Goal: Information Seeking & Learning: Learn about a topic

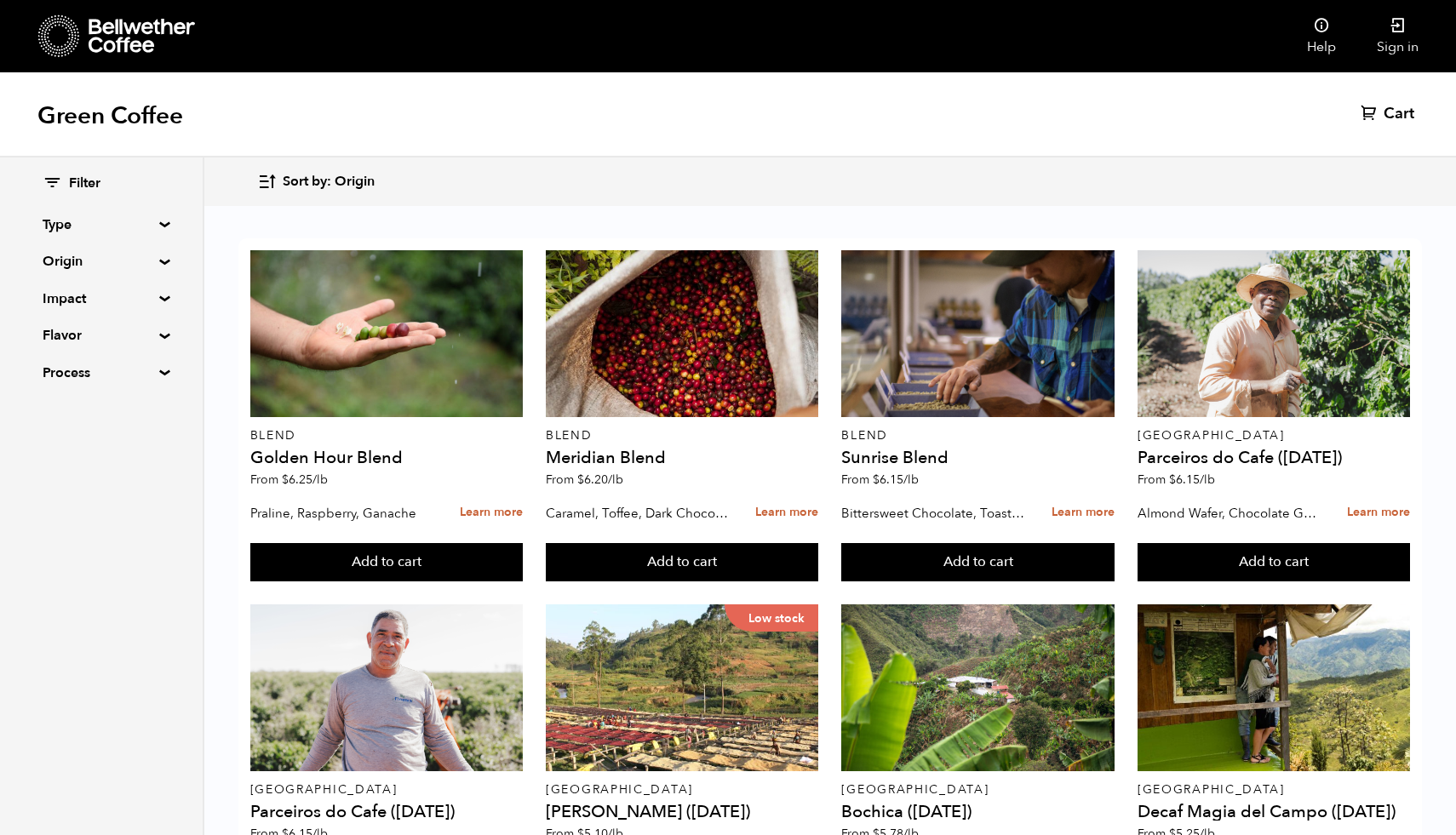
click at [68, 262] on summary "Origin" at bounding box center [101, 261] width 117 height 21
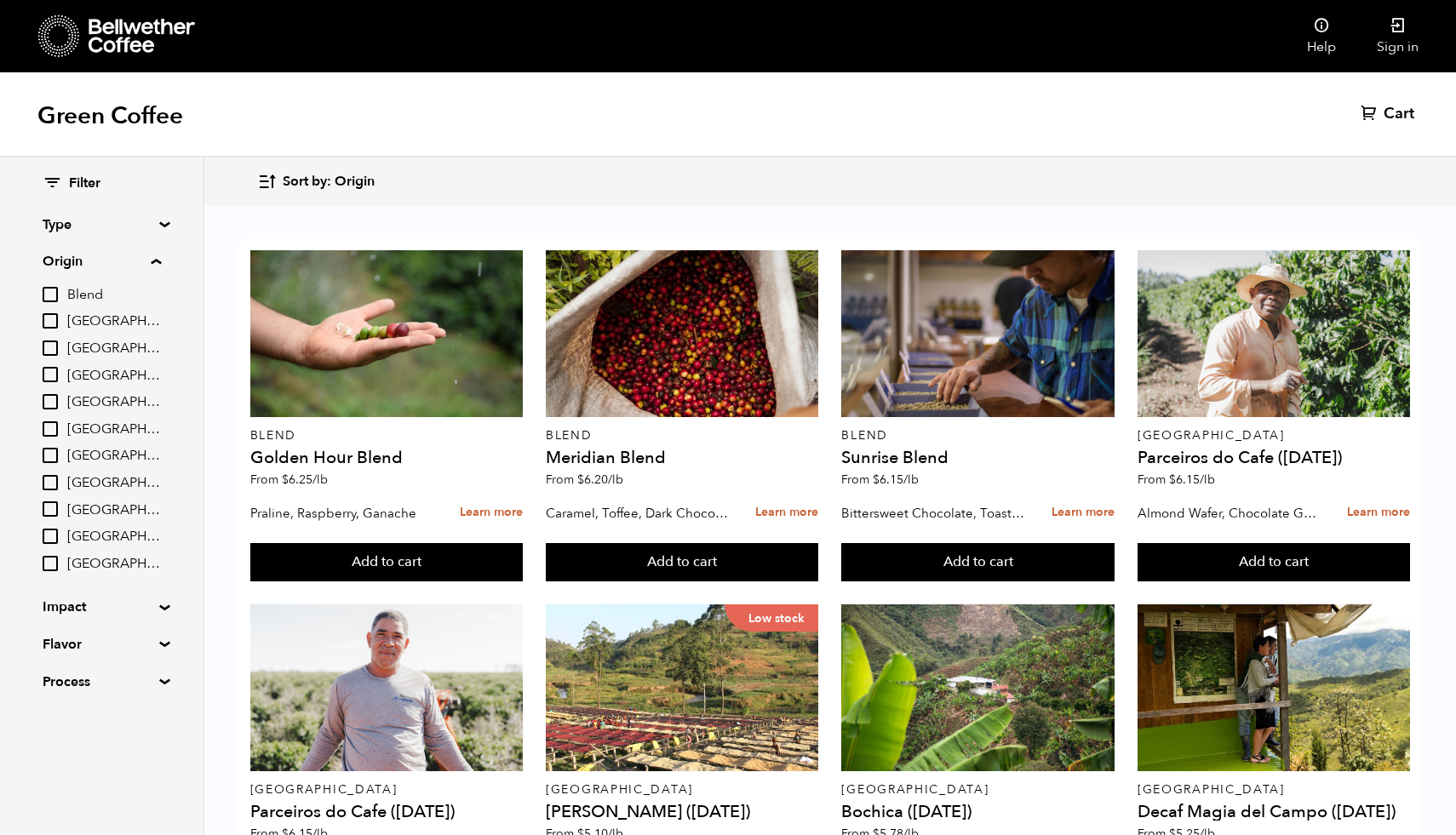
click at [52, 449] on input "[GEOGRAPHIC_DATA]" at bounding box center [51, 455] width 15 height 15
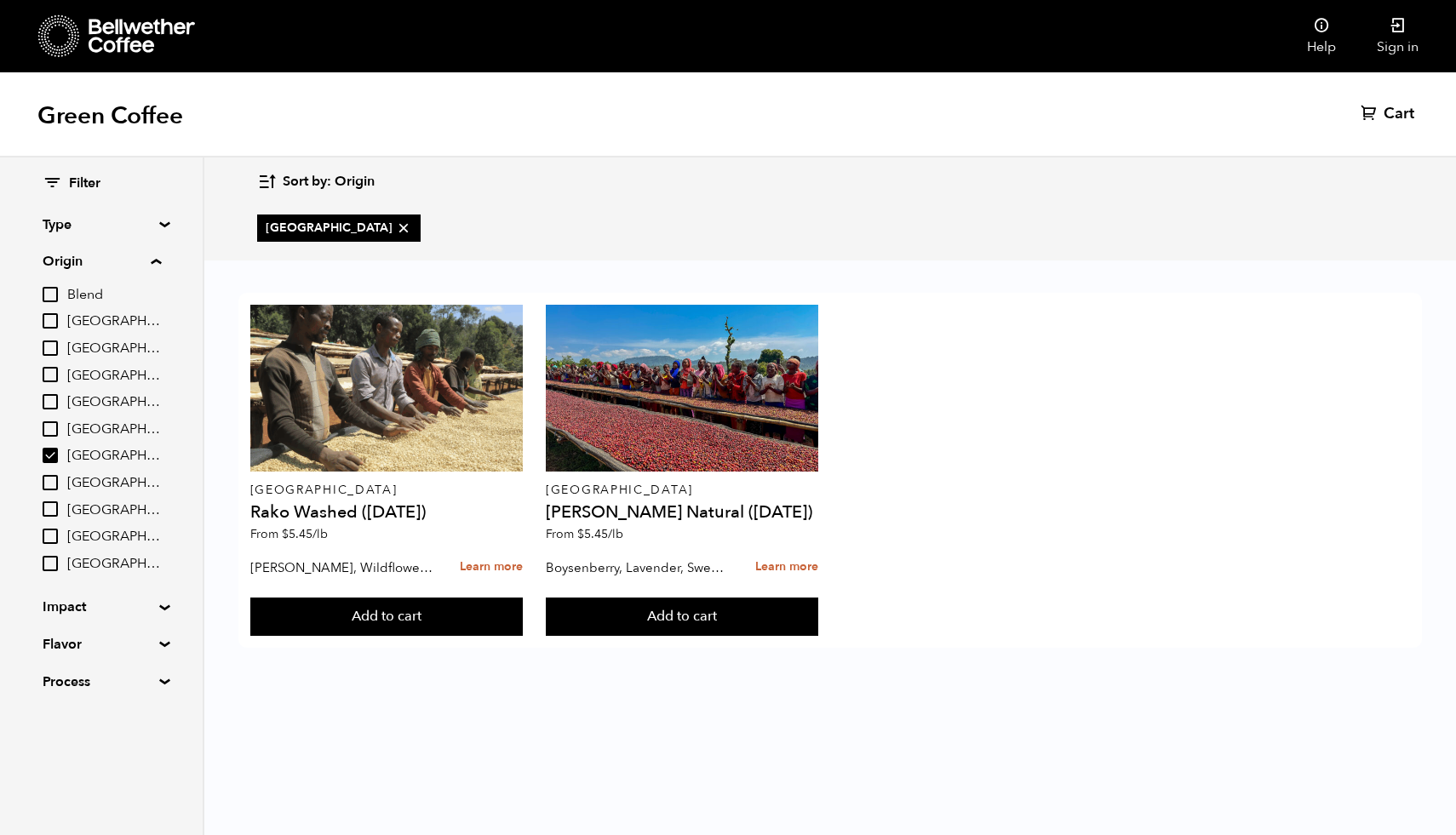
click at [50, 459] on input "[GEOGRAPHIC_DATA]" at bounding box center [51, 455] width 15 height 15
checkbox input "false"
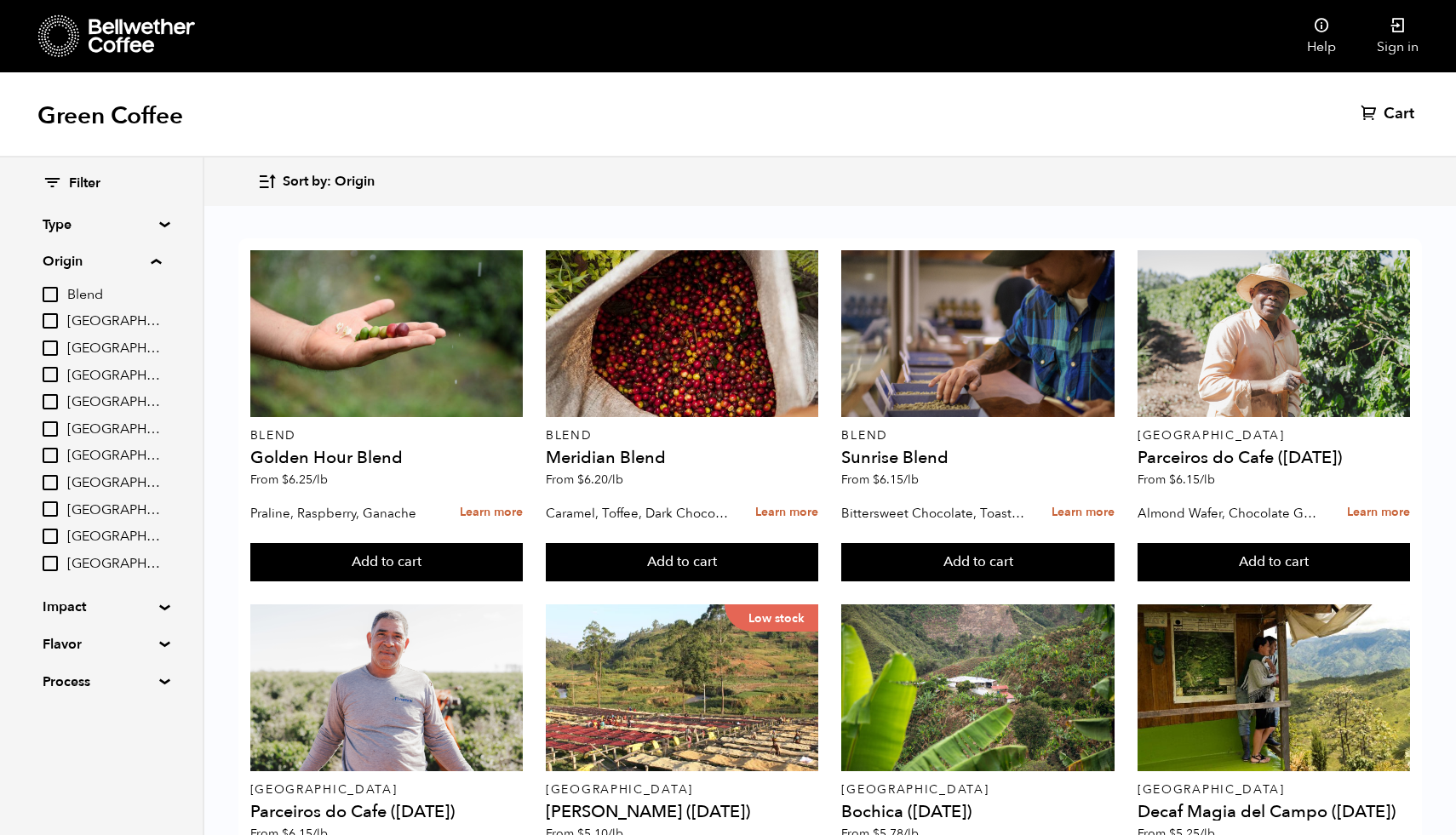
click at [51, 370] on input "[GEOGRAPHIC_DATA]" at bounding box center [51, 375] width 15 height 15
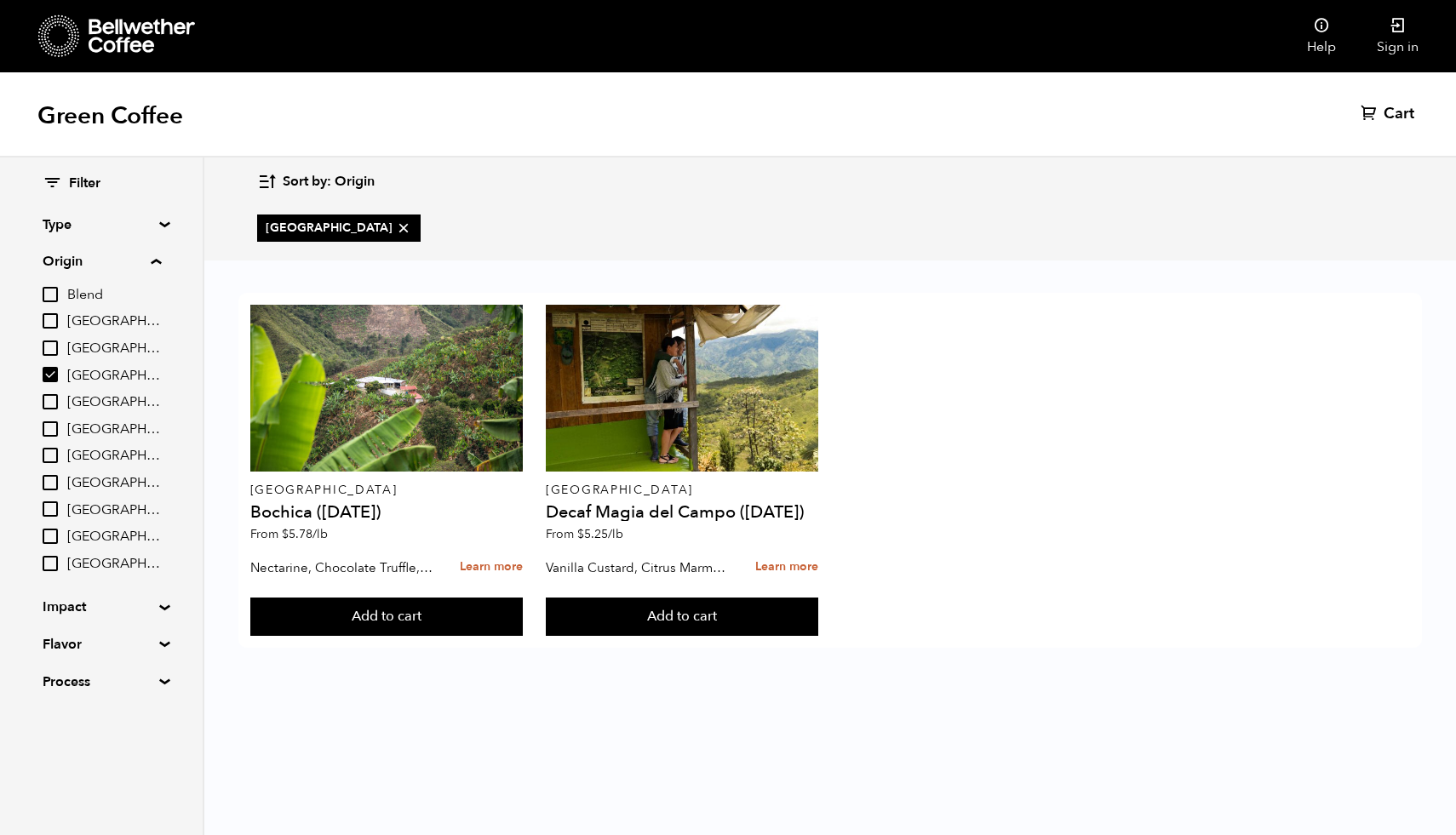
click at [44, 375] on input "[GEOGRAPHIC_DATA]" at bounding box center [51, 375] width 15 height 15
checkbox input "false"
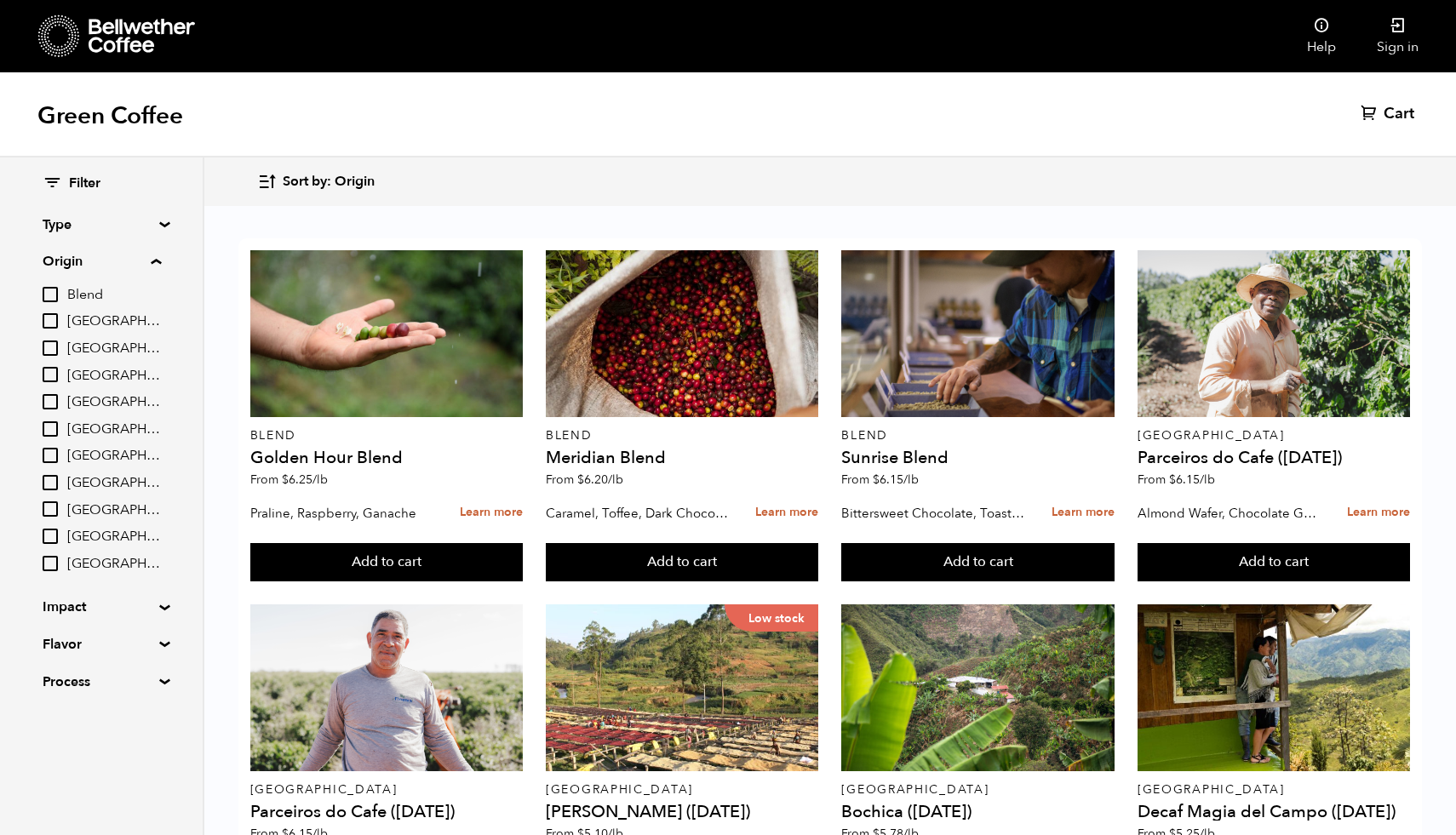
click at [46, 539] on input "[GEOGRAPHIC_DATA]" at bounding box center [51, 536] width 15 height 15
checkbox input "true"
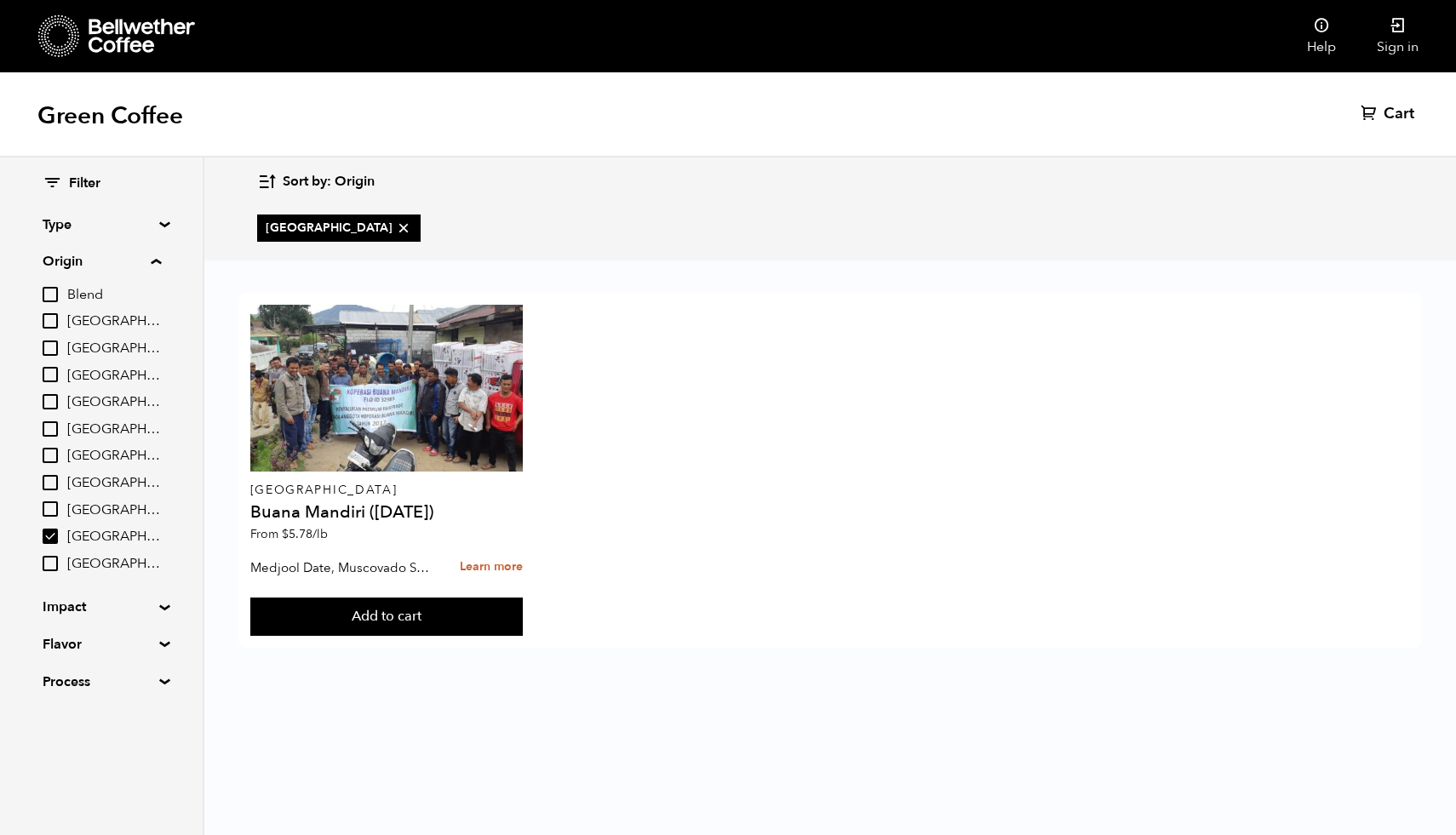
click at [53, 287] on input "Blend" at bounding box center [51, 294] width 15 height 15
checkbox input "true"
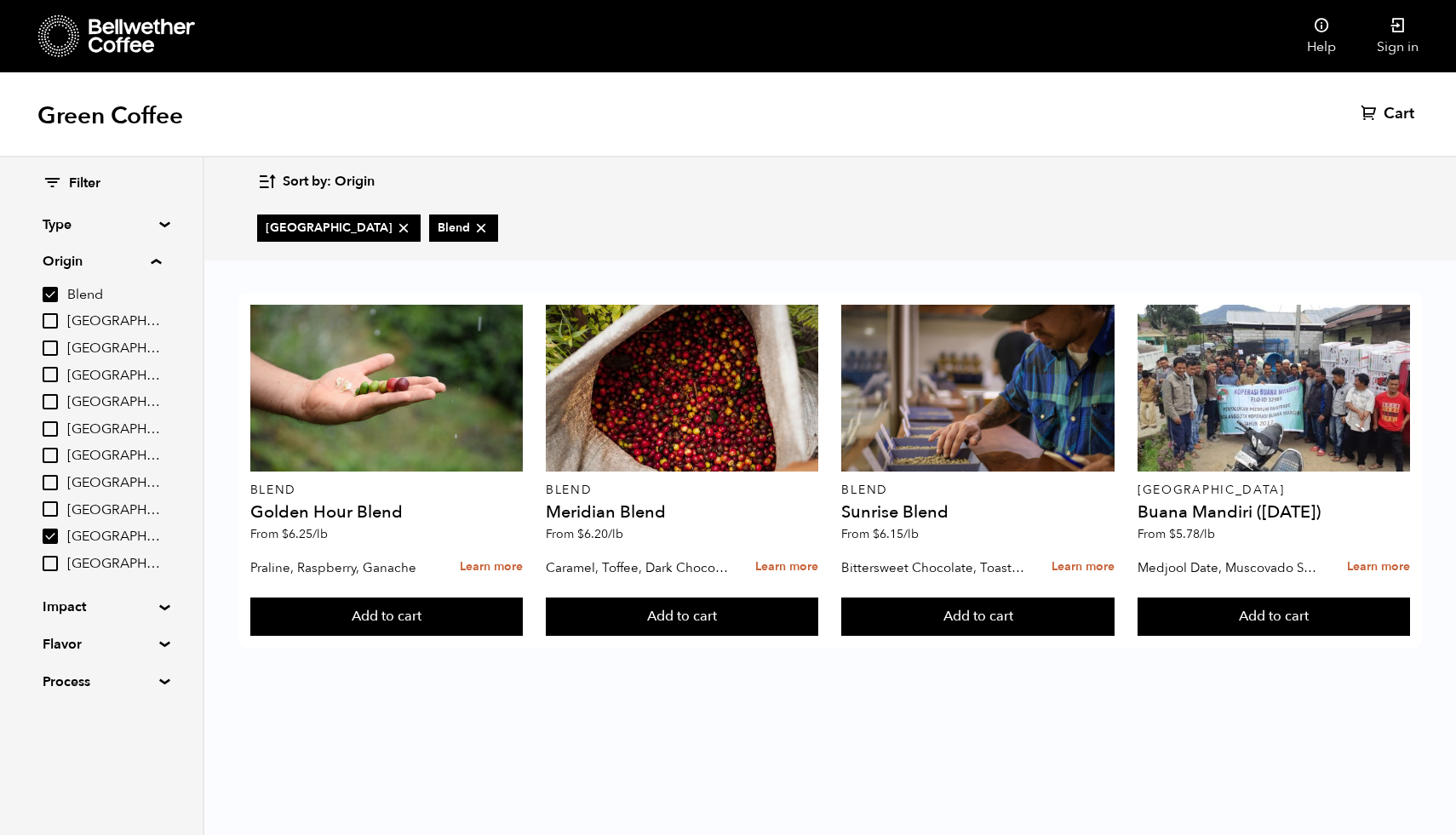
click at [104, 268] on summary "Origin" at bounding box center [102, 261] width 118 height 21
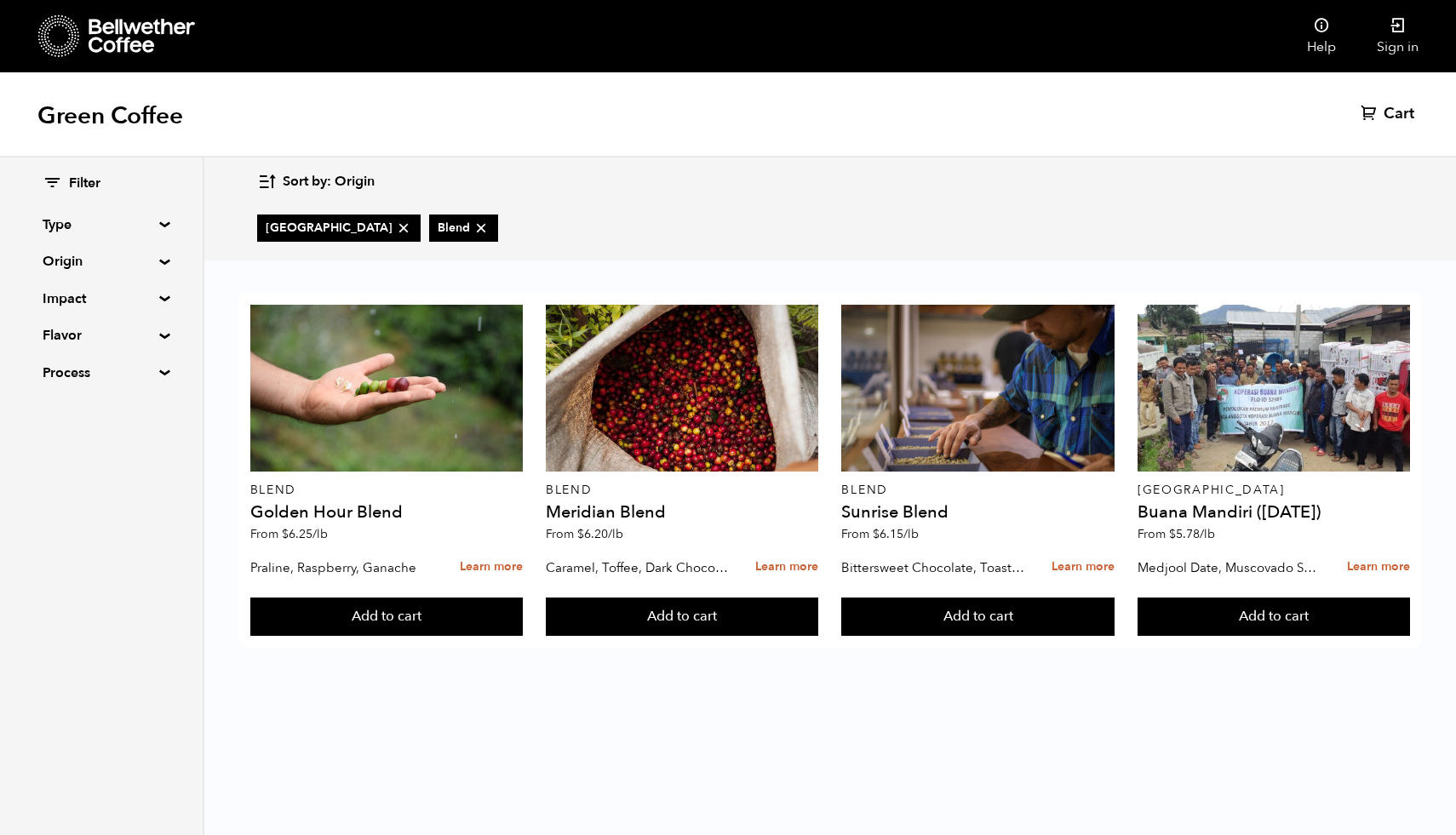
click at [160, 227] on summary "Type" at bounding box center [101, 225] width 117 height 21
click at [52, 317] on input "Decaf" at bounding box center [51, 311] width 15 height 15
checkbox input "true"
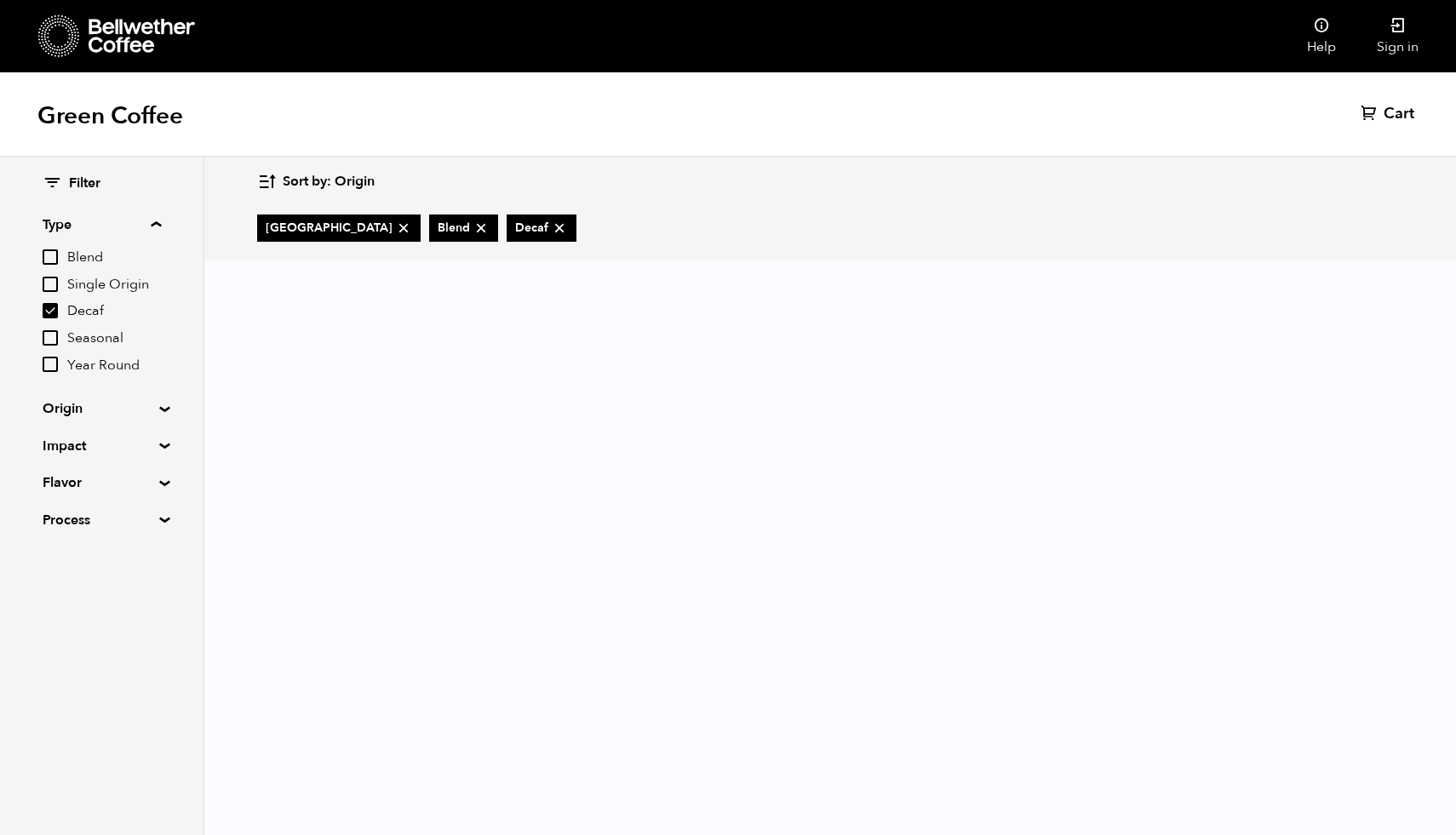
click at [472, 228] on icon at bounding box center [481, 228] width 17 height 17
checkbox input "false"
click at [395, 222] on icon at bounding box center [403, 228] width 17 height 17
checkbox input "false"
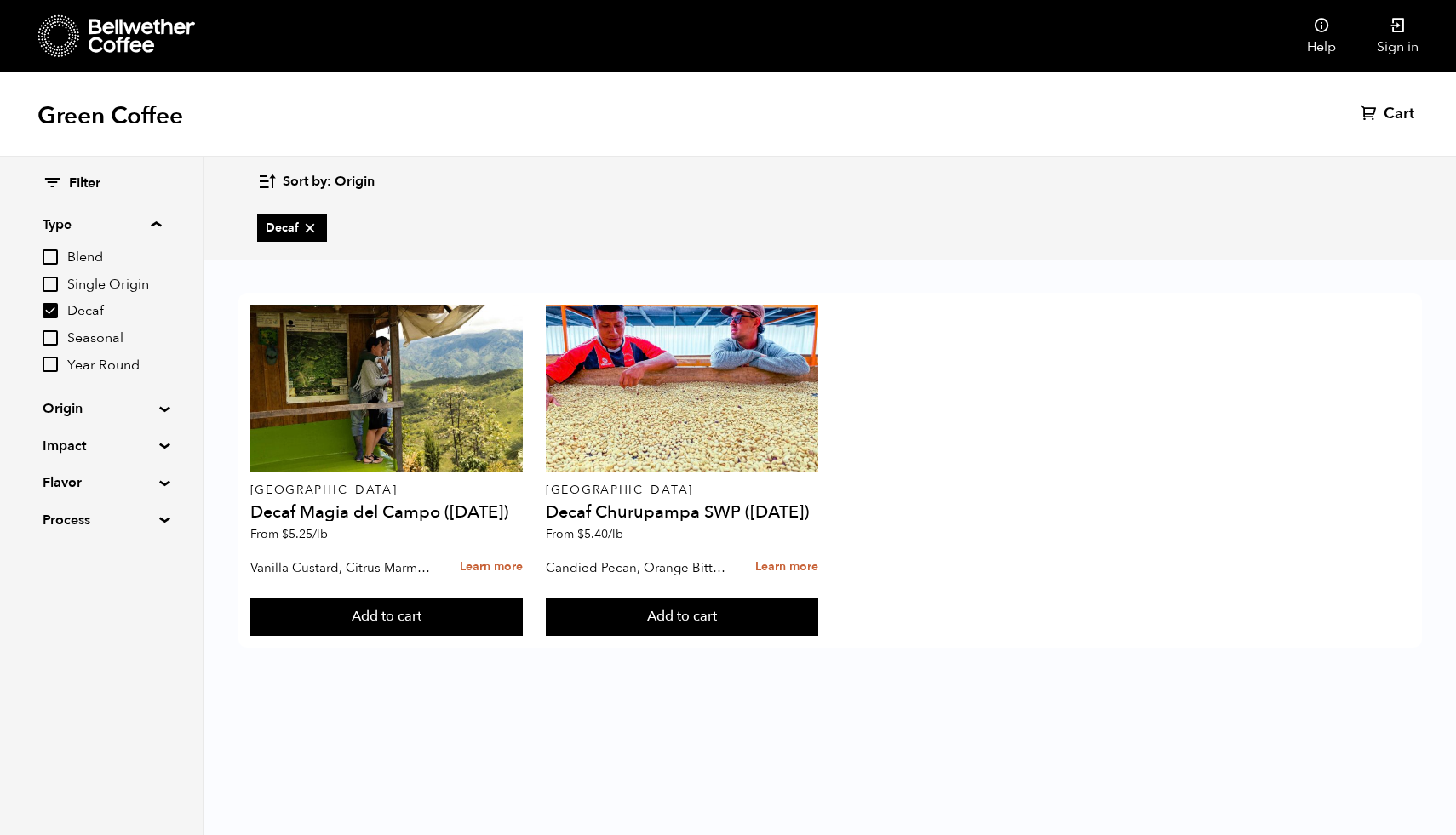
click at [58, 310] on input "Decaf" at bounding box center [51, 311] width 15 height 15
checkbox input "false"
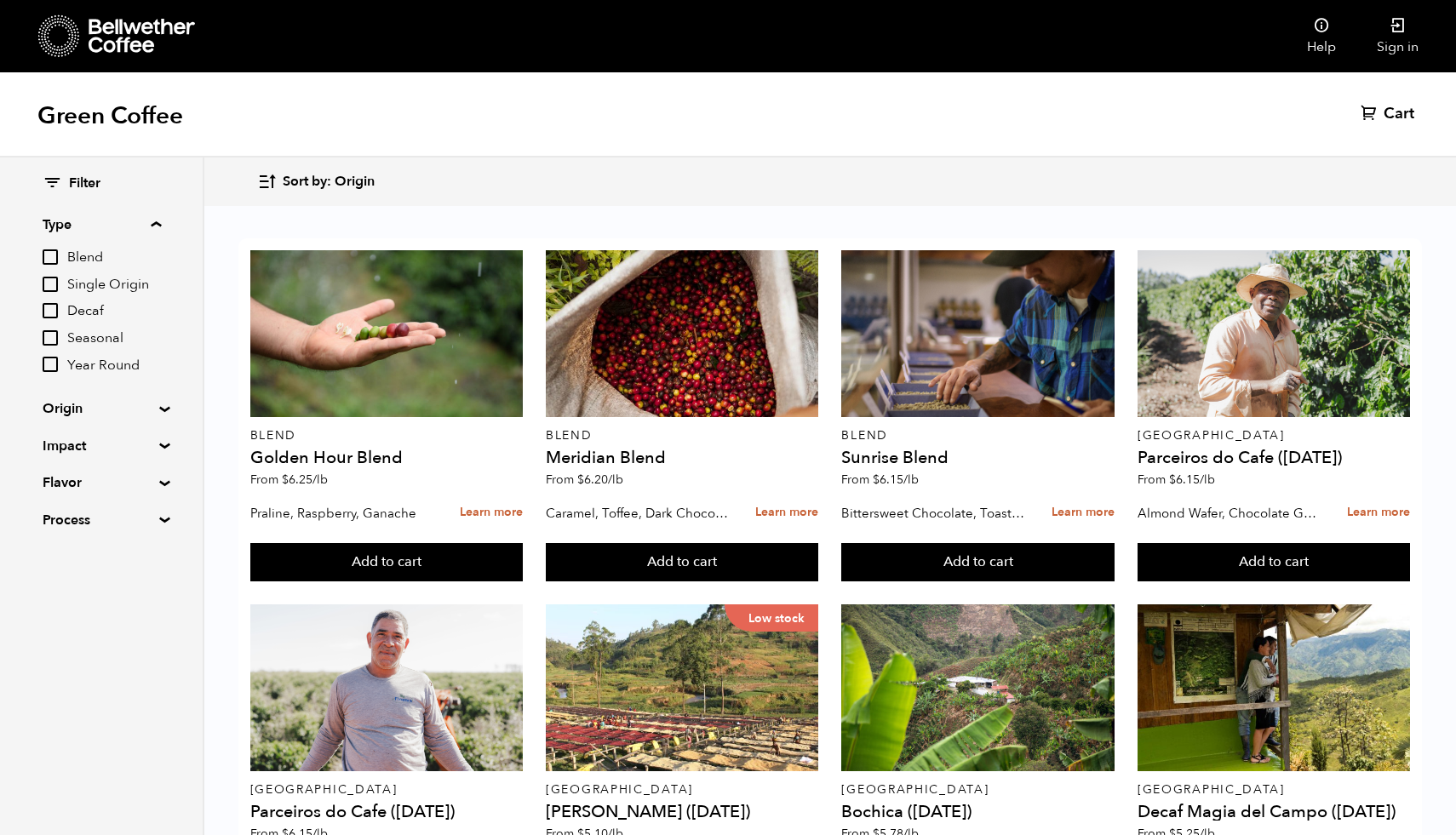
scroll to position [1218, 0]
click at [1399, 21] on icon at bounding box center [1398, 26] width 17 height 17
